Goal: Information Seeking & Learning: Learn about a topic

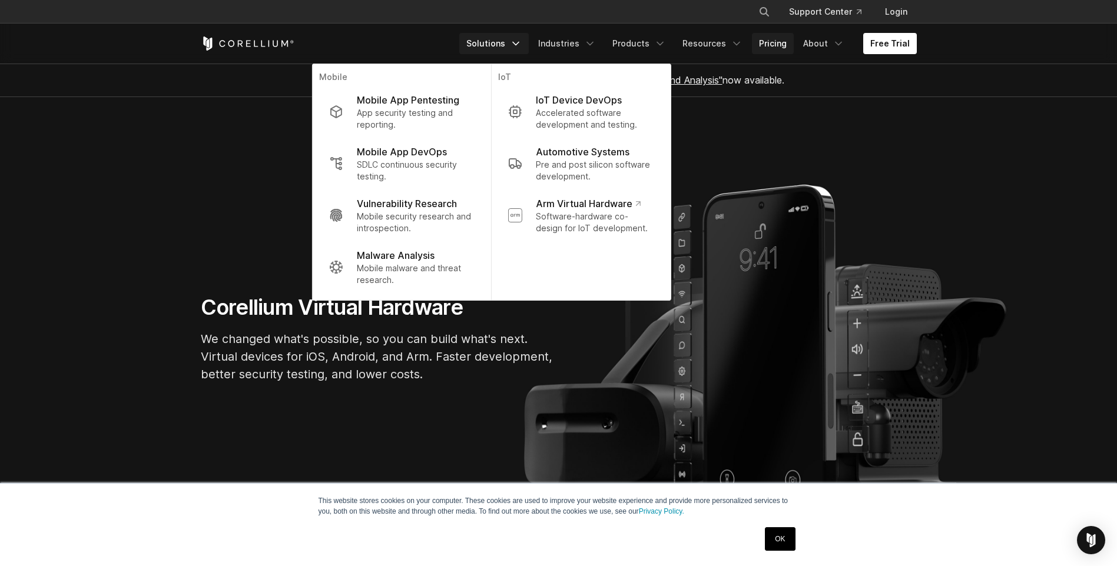
click at [778, 44] on link "Pricing" at bounding box center [773, 43] width 42 height 21
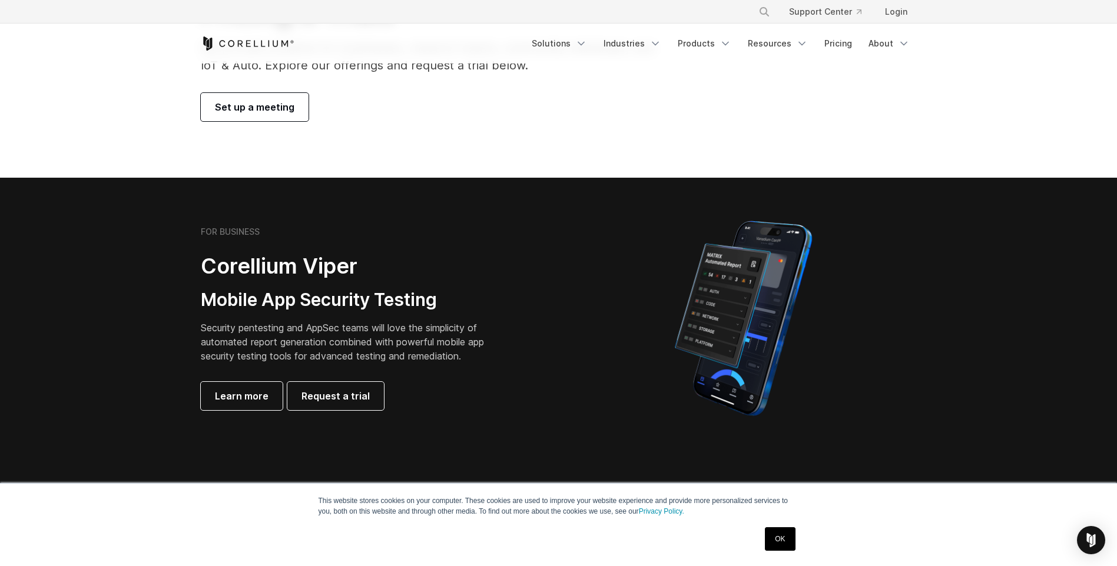
scroll to position [127, 0]
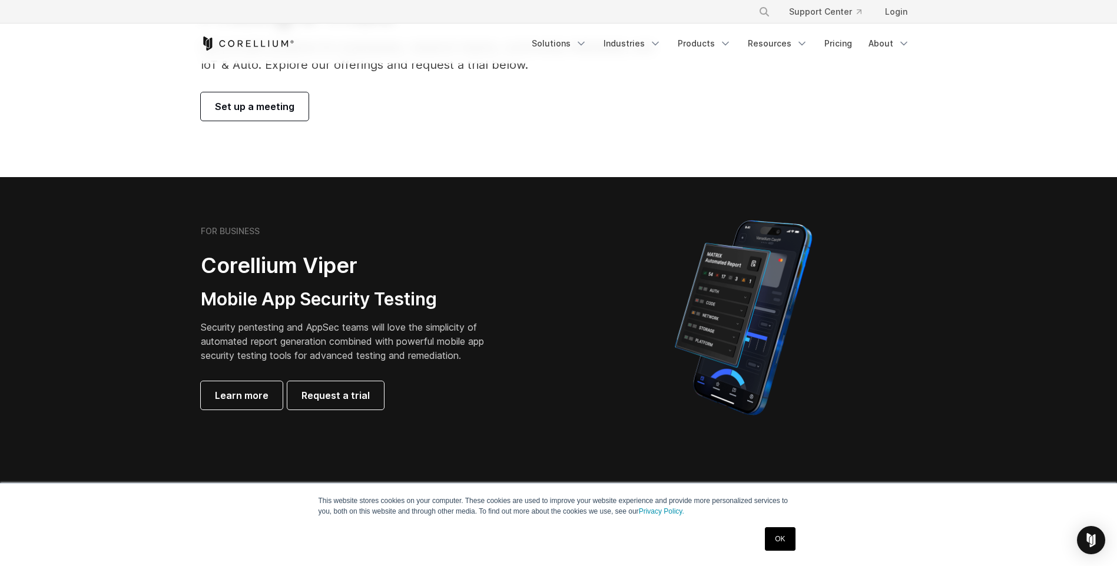
click at [781, 536] on link "OK" at bounding box center [780, 539] width 30 height 24
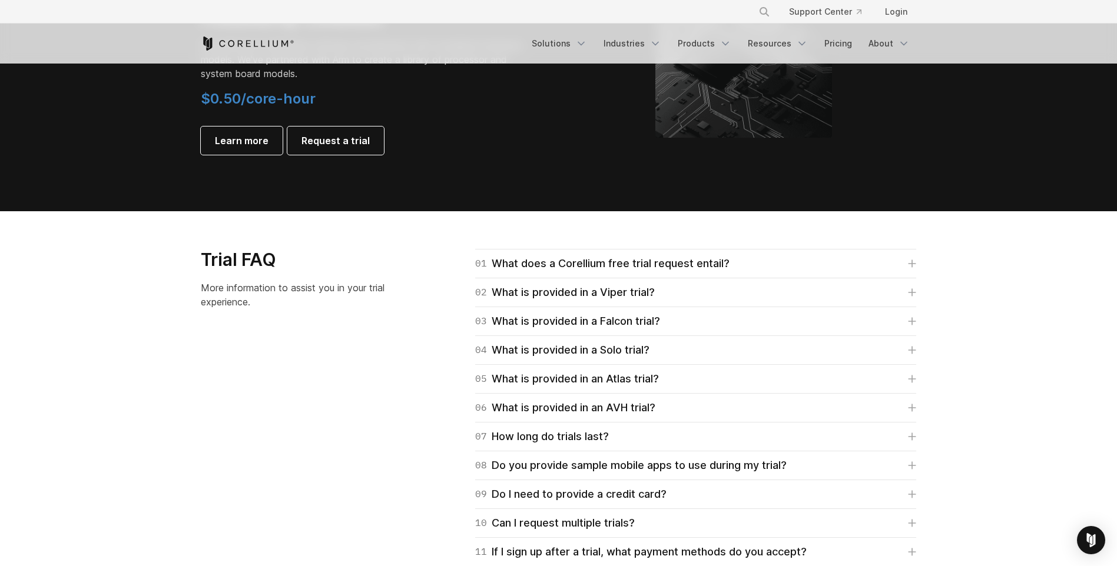
scroll to position [1525, 0]
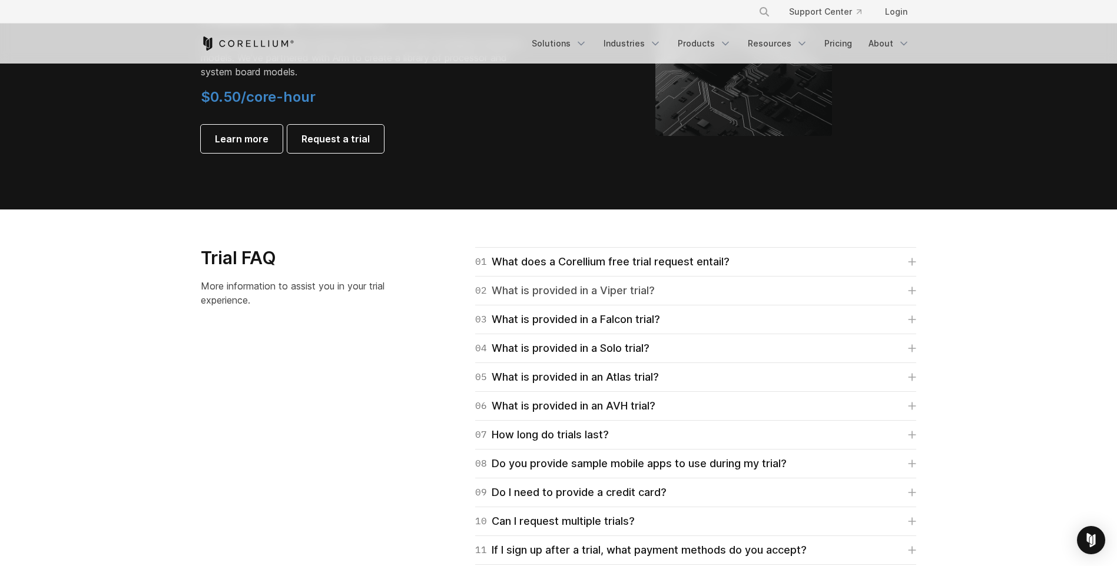
click at [639, 293] on div "02 What is provided in a Viper trial?" at bounding box center [565, 291] width 180 height 16
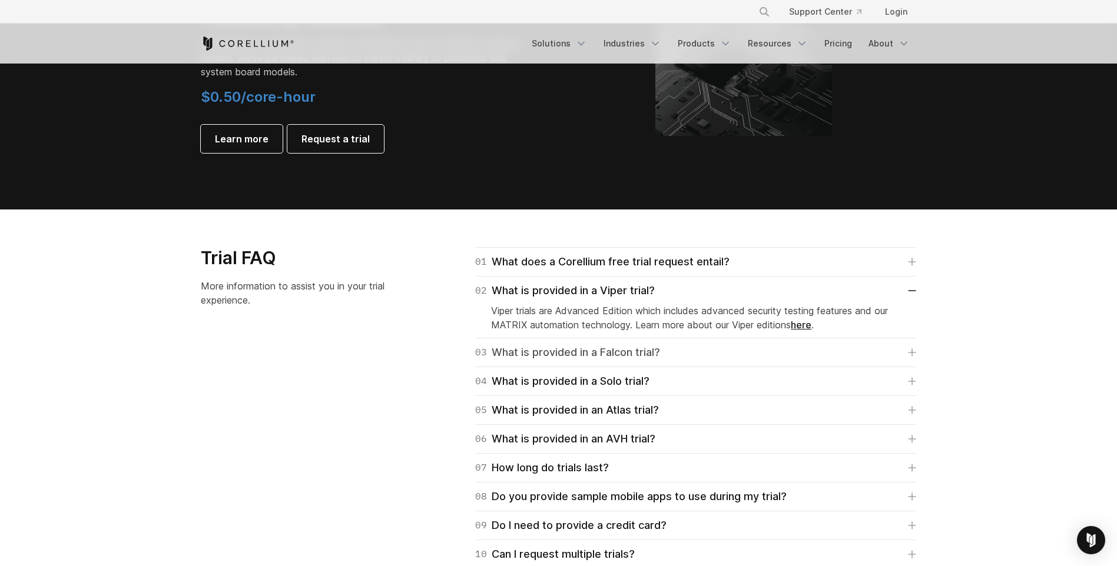
click at [627, 350] on div "03 What is provided in a Falcon trial?" at bounding box center [567, 352] width 185 height 16
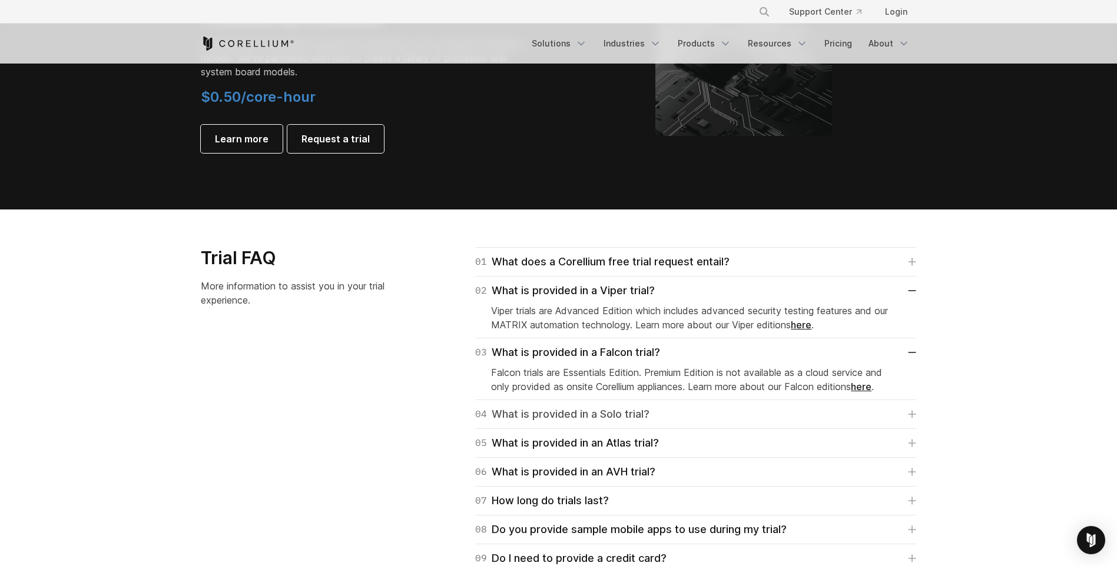
click at [656, 418] on link "04 What is provided in a Solo trial?" at bounding box center [695, 414] width 441 height 16
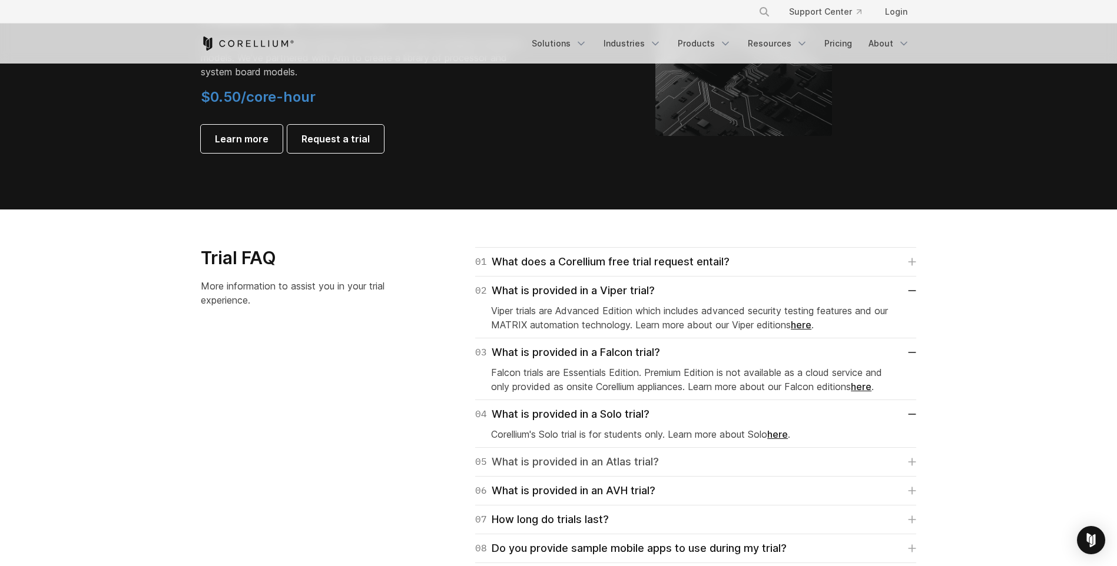
click at [652, 459] on div "05 What is provided in an Atlas trial?" at bounding box center [567, 462] width 184 height 16
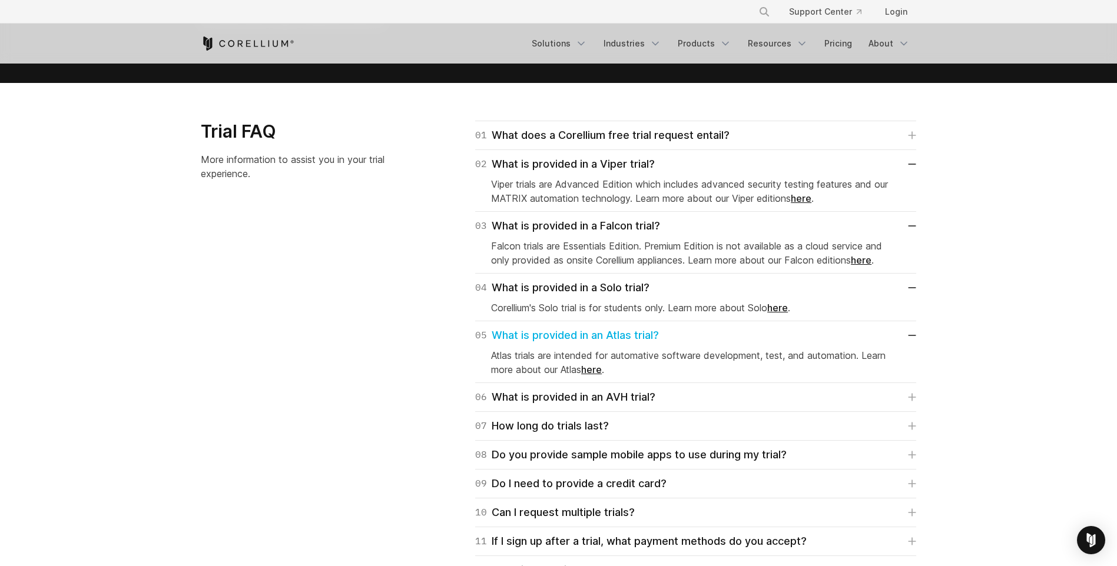
scroll to position [1653, 0]
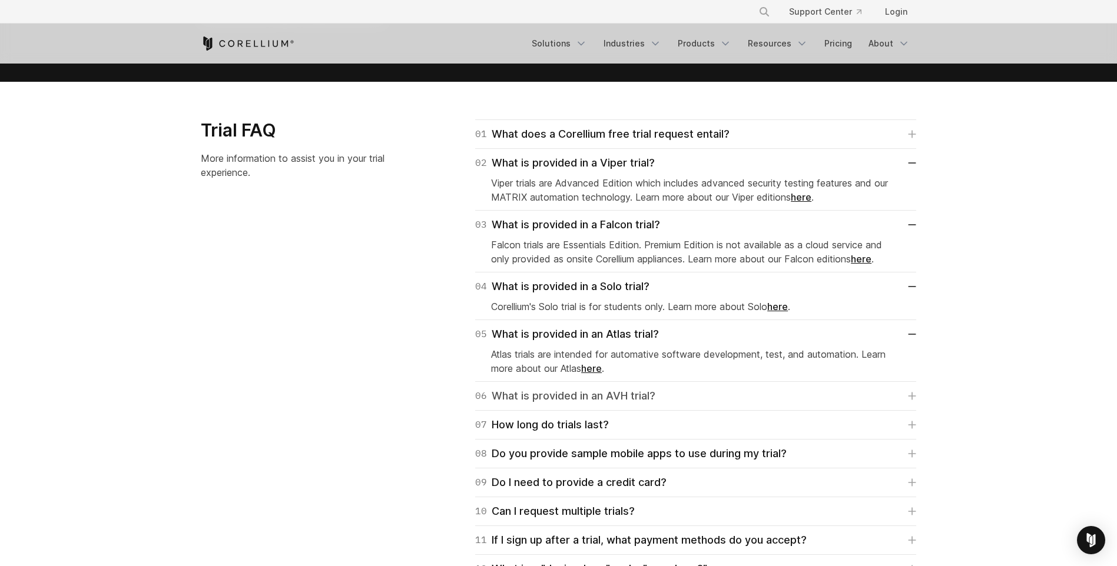
click at [635, 395] on div "06 What is provided in an AVH trial?" at bounding box center [565, 396] width 180 height 16
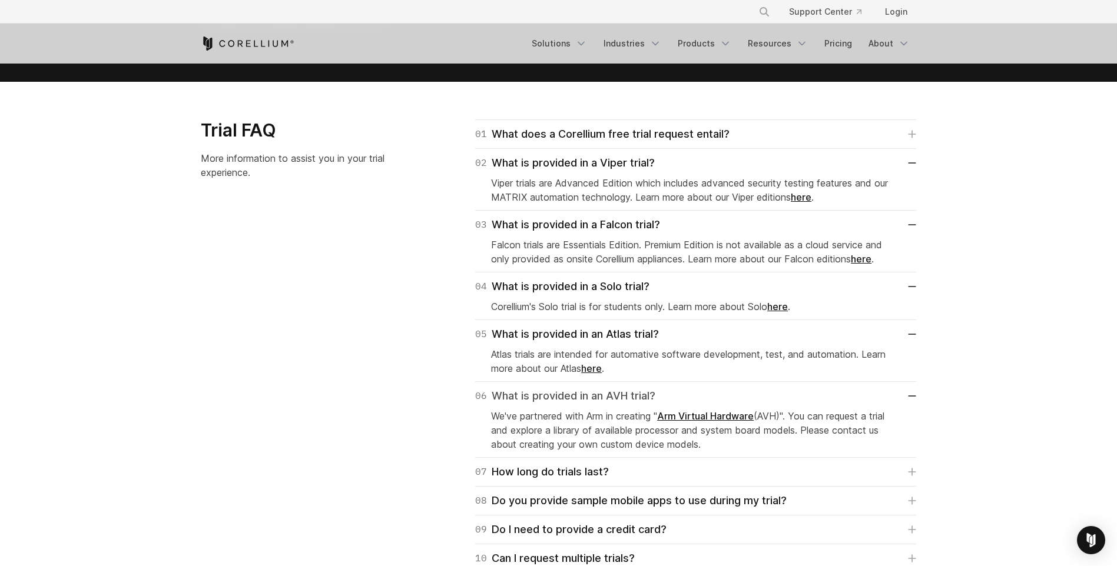
drag, startPoint x: 635, startPoint y: 395, endPoint x: 592, endPoint y: 403, distance: 43.8
click at [592, 403] on div "06 What is provided in an AVH trial?" at bounding box center [565, 396] width 180 height 16
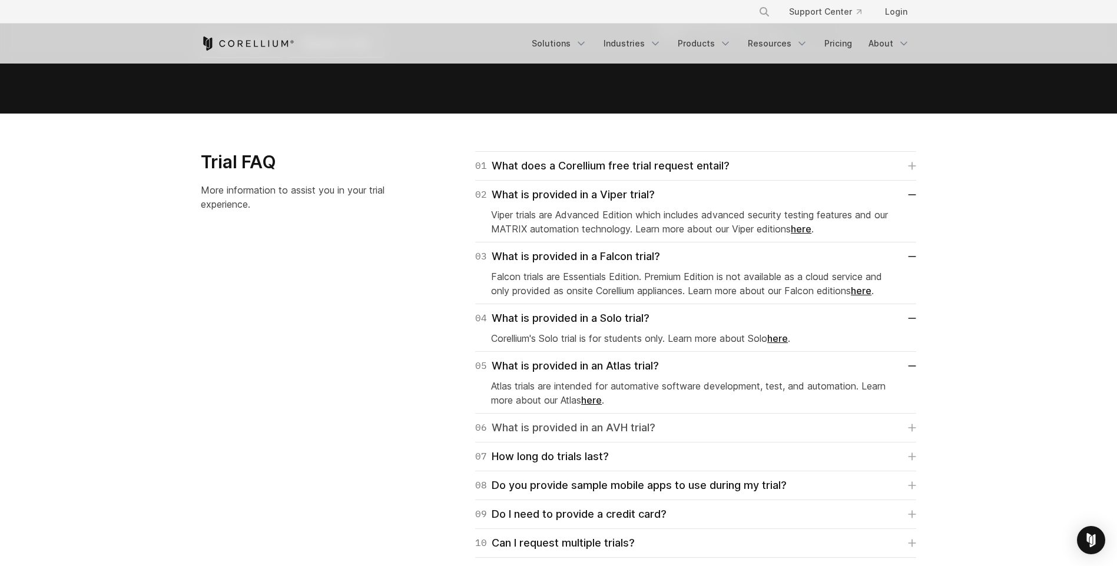
scroll to position [1621, 0]
click at [871, 292] on link "here" at bounding box center [861, 292] width 21 height 12
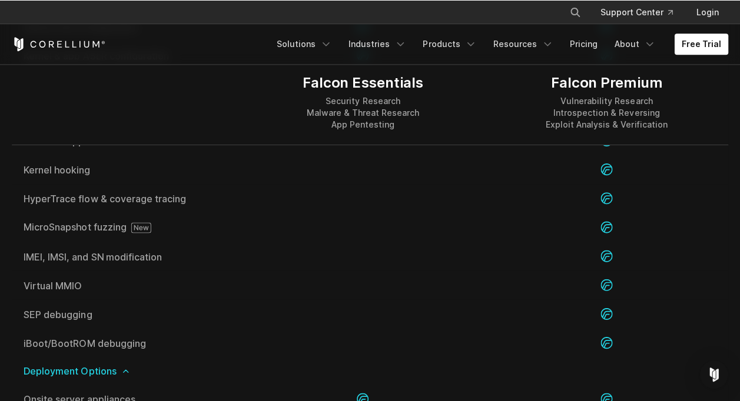
scroll to position [2397, 0]
